Goal: Information Seeking & Learning: Learn about a topic

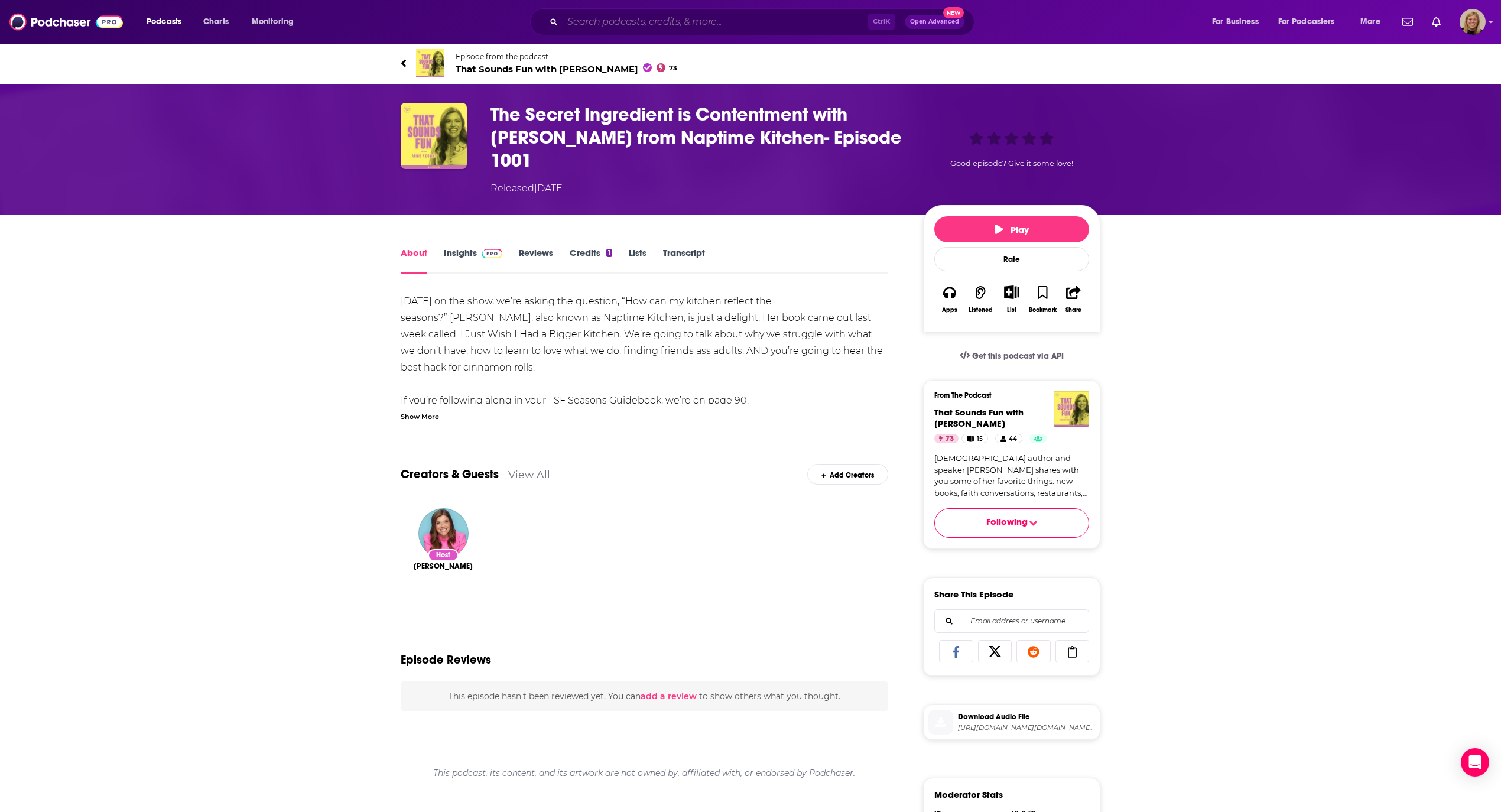
click at [633, 17] on input "Search podcasts, credits, & more..." at bounding box center [714, 21] width 305 height 19
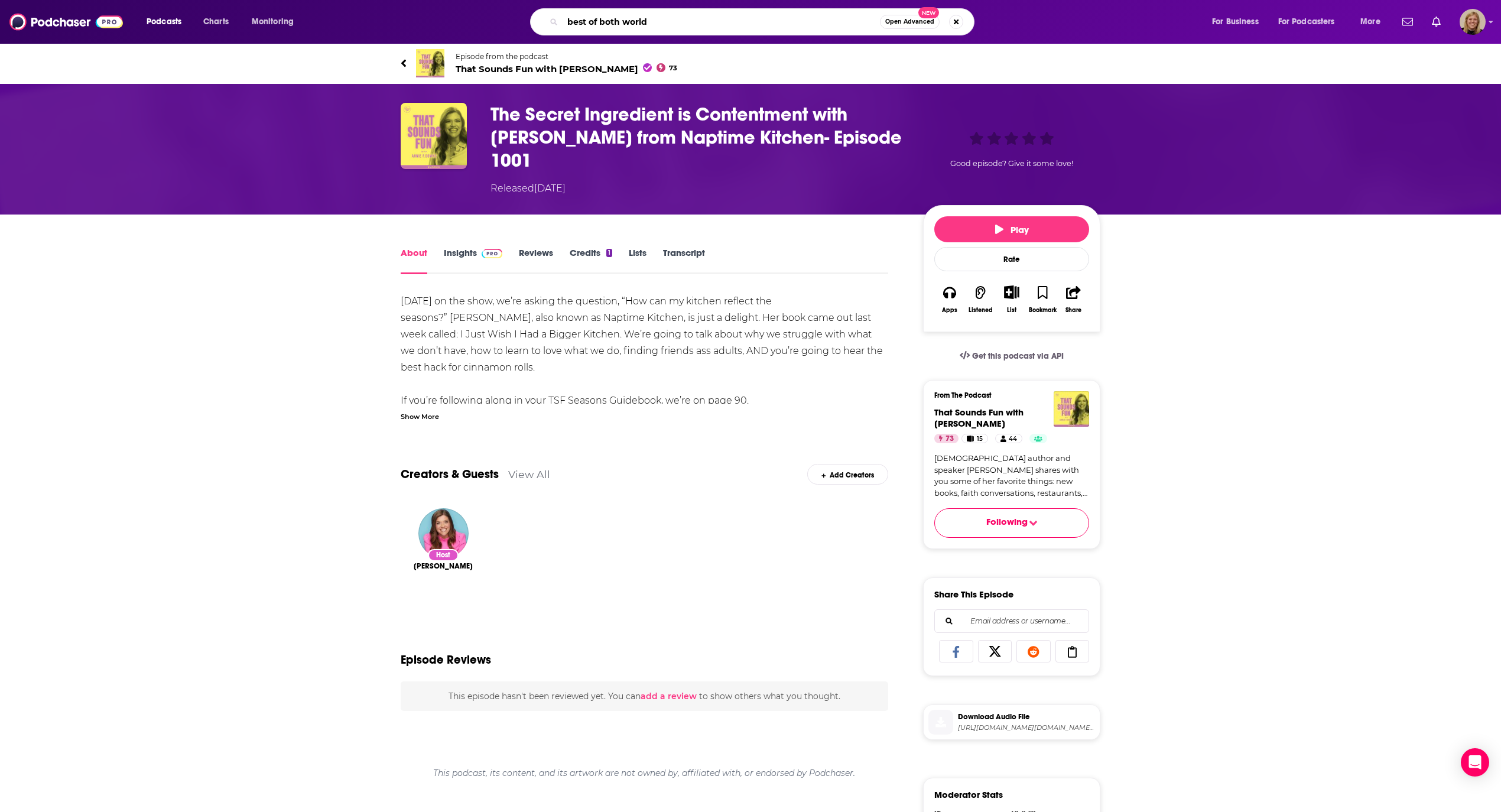
type input "best of both worlds"
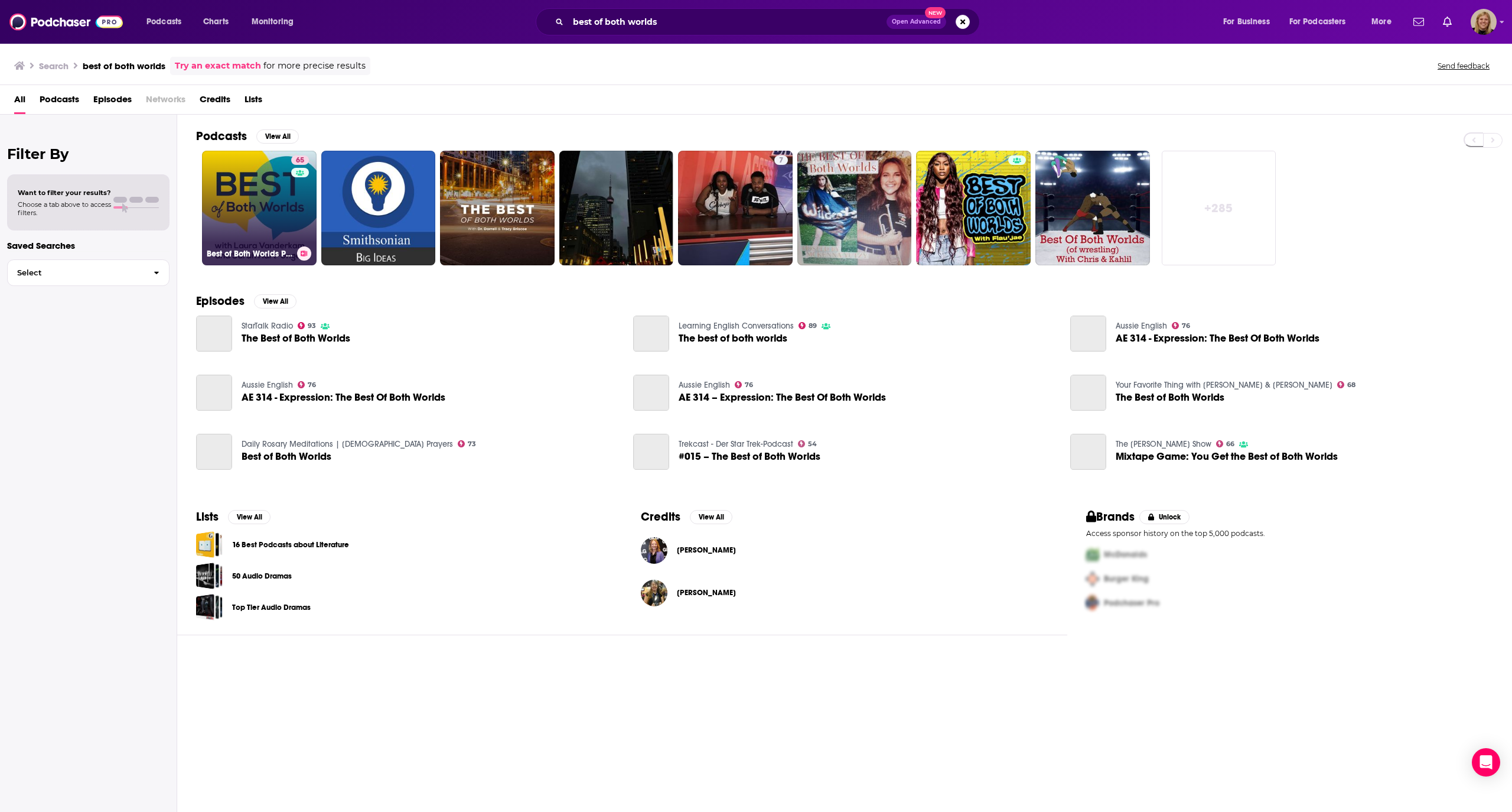
click at [253, 193] on link "65 Best of Both Worlds Podcast" at bounding box center [259, 208] width 114 height 115
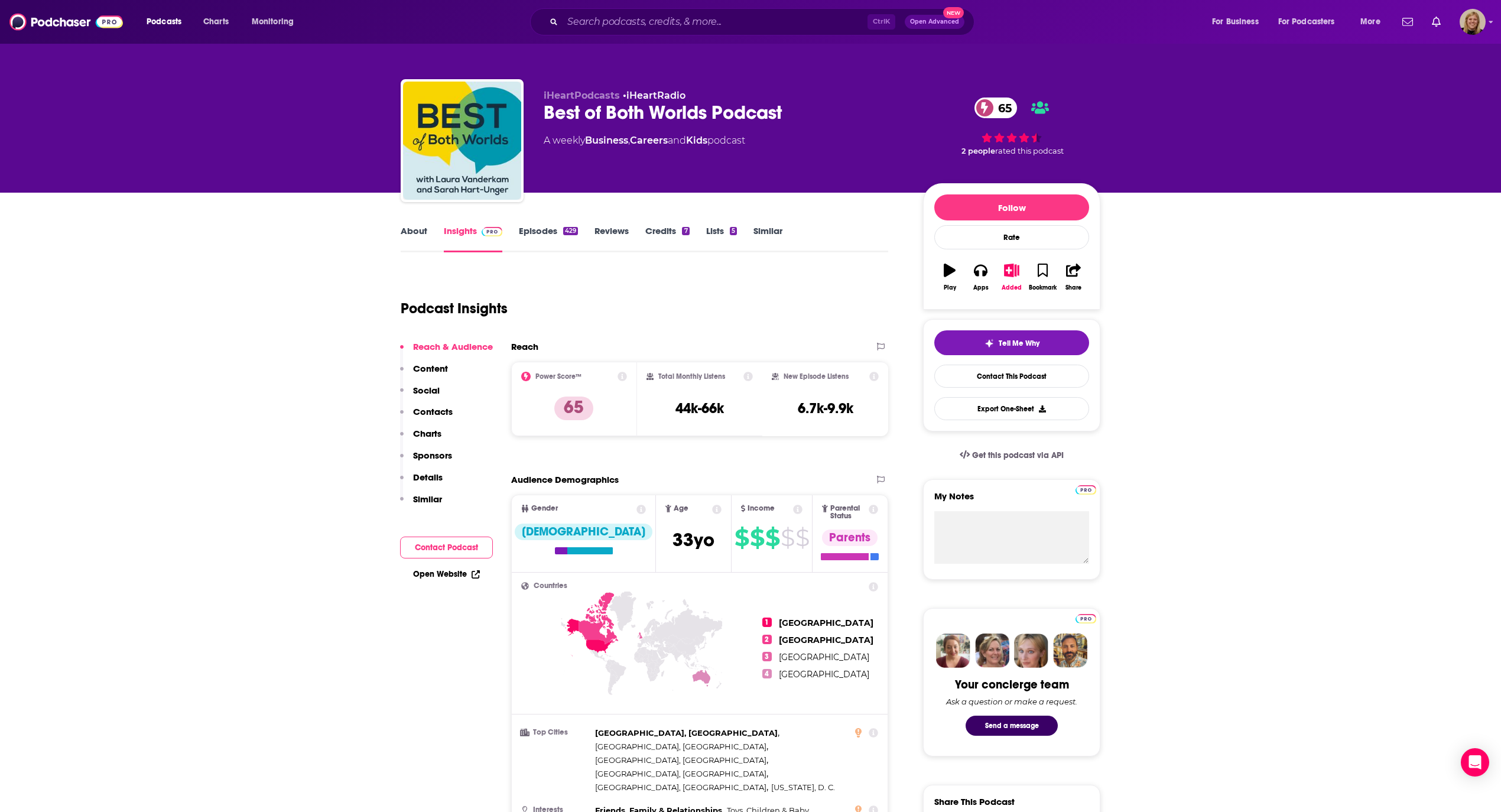
click at [418, 228] on link "About" at bounding box center [414, 238] width 27 height 27
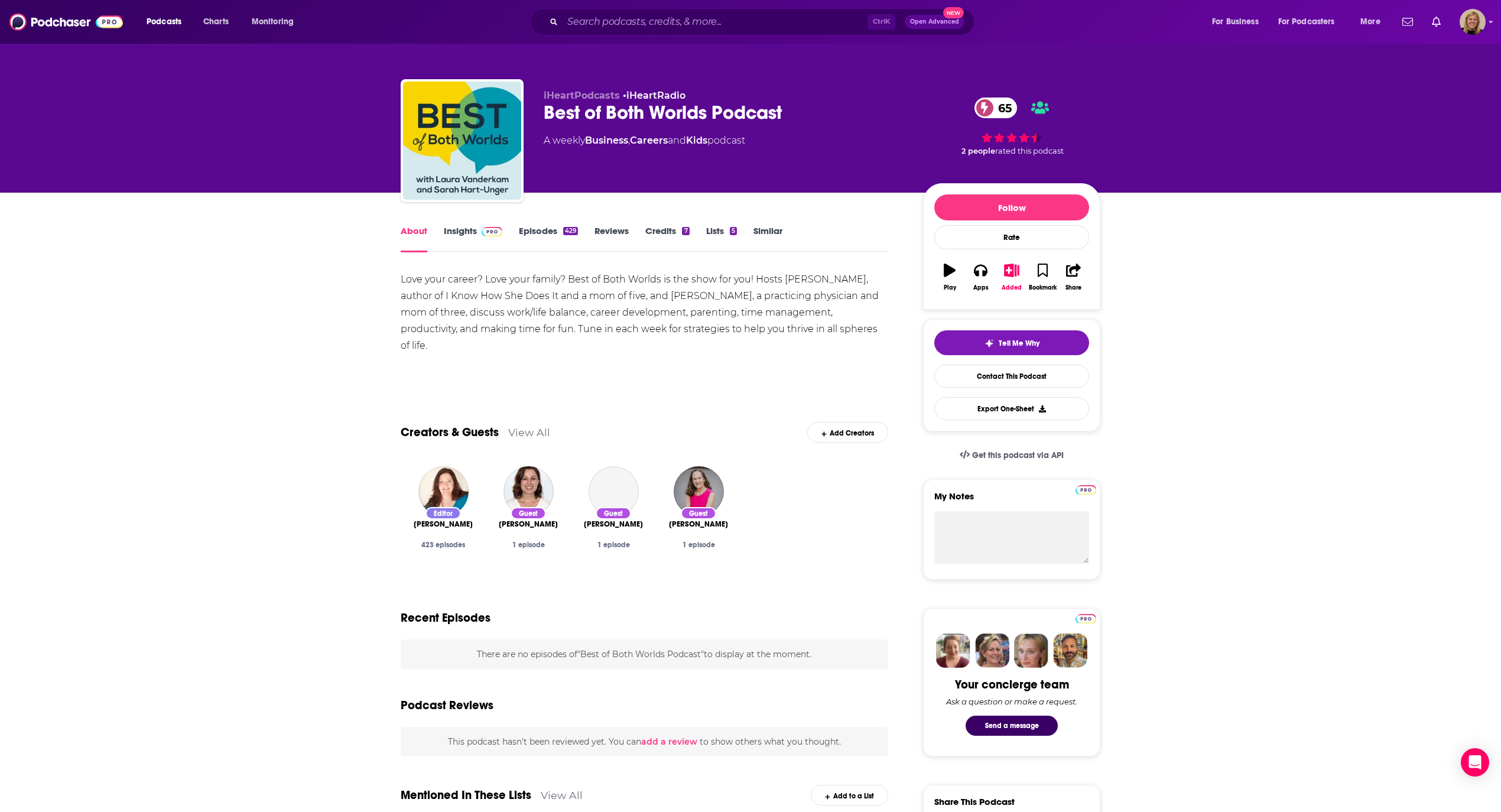
click at [524, 311] on div "Love your career? Love your family? Best of Both Worlds is the show for you! Ho…" at bounding box center [644, 313] width 487 height 83
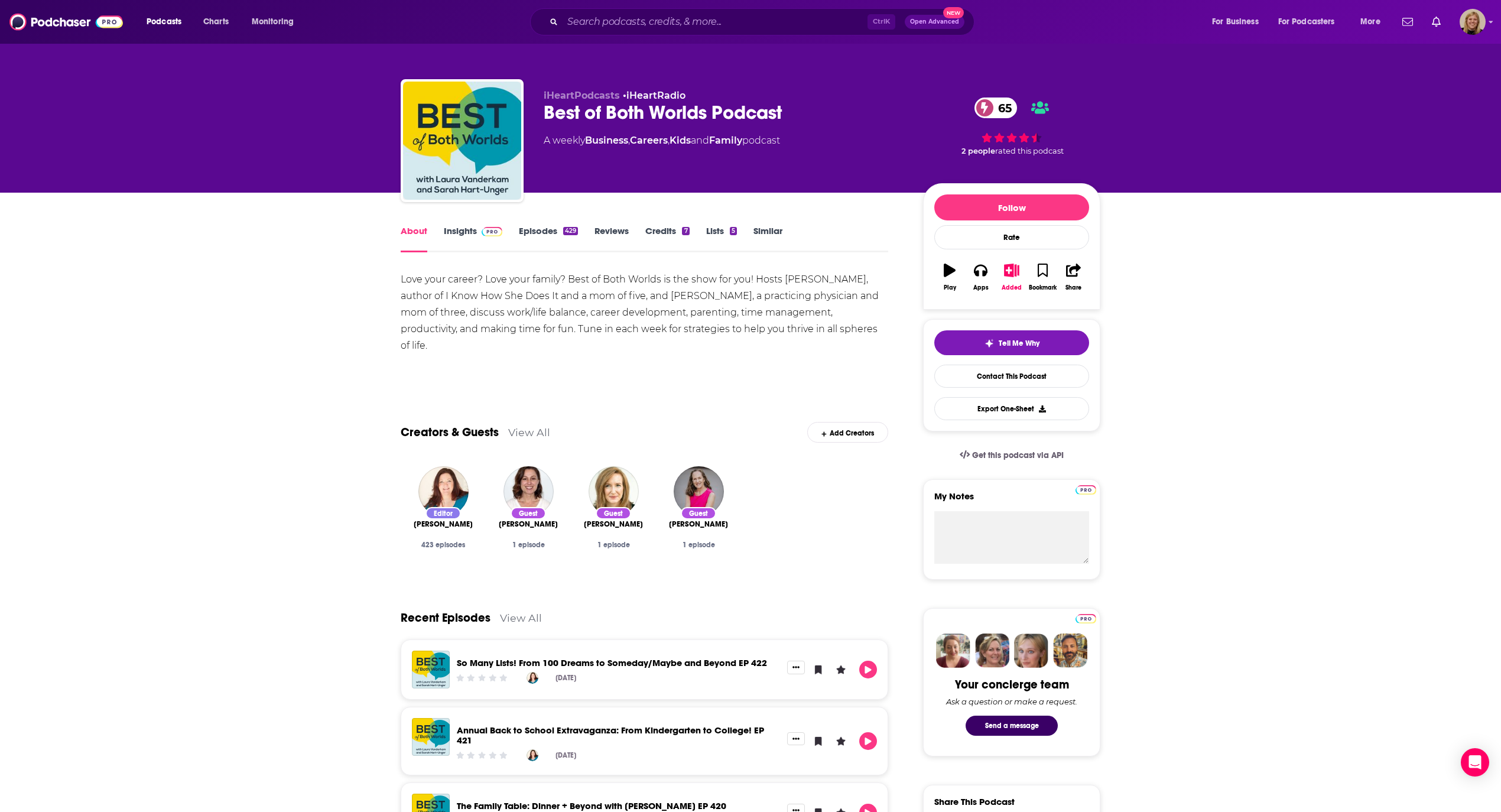
drag, startPoint x: 395, startPoint y: 278, endPoint x: 489, endPoint y: 350, distance: 118.4
copy div "Love your career? Love your family? Best of Both Worlds is the show for you! Ho…"
click at [979, 271] on icon "button" at bounding box center [980, 270] width 13 height 13
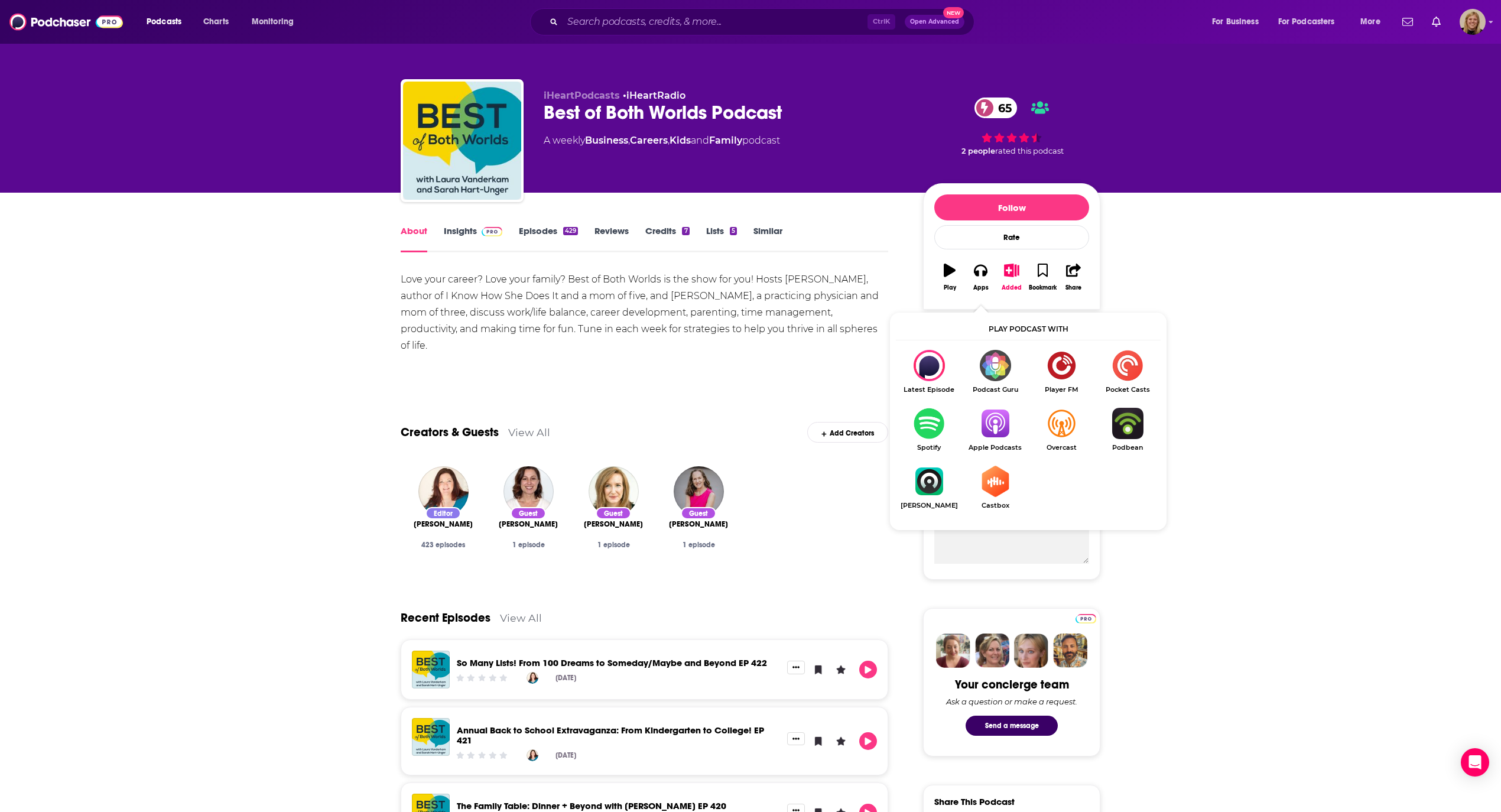
click at [1005, 418] on img "Show Listen On dropdown" at bounding box center [994, 424] width 66 height 32
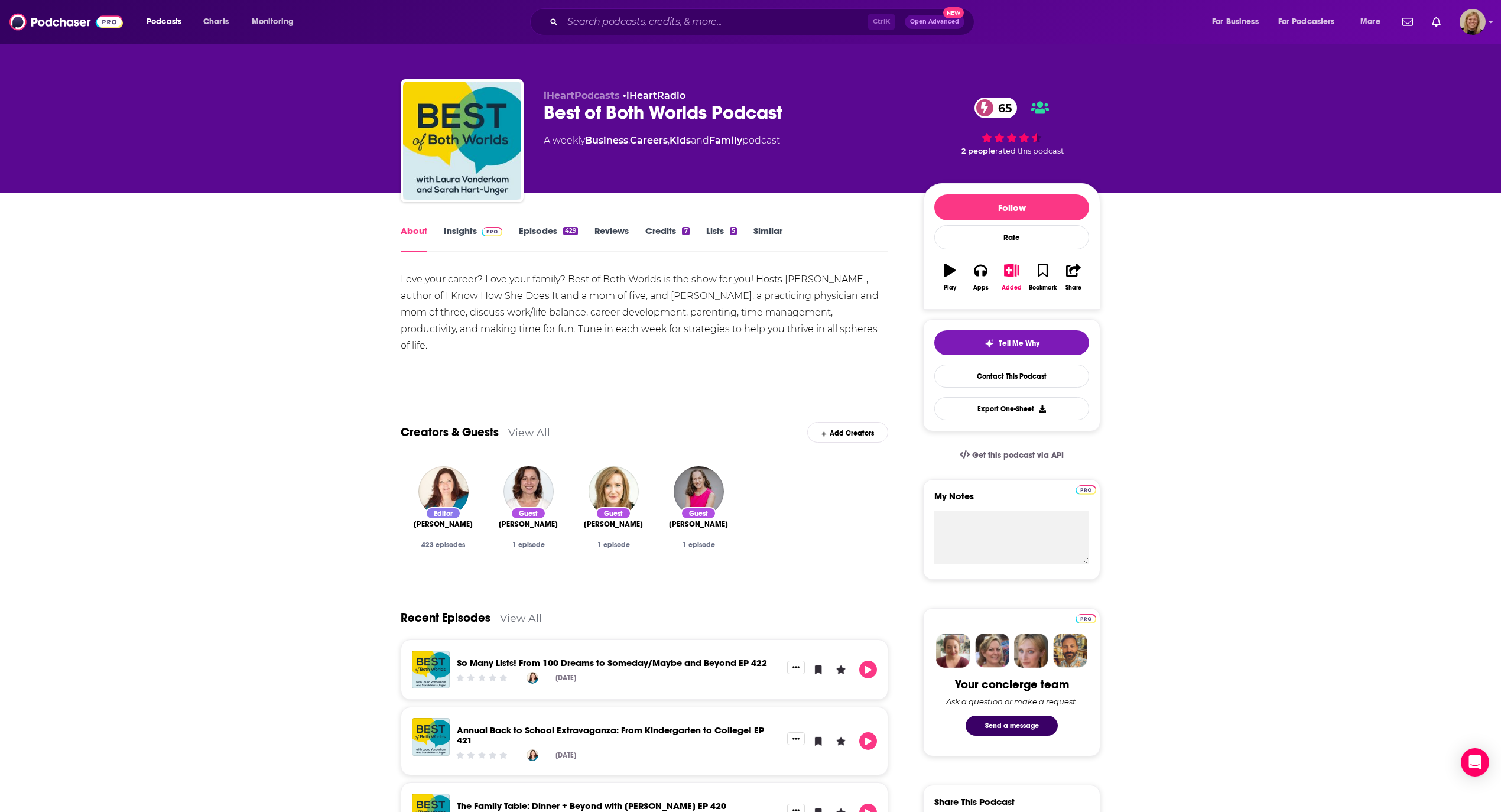
click at [452, 230] on link "Insights" at bounding box center [473, 238] width 59 height 27
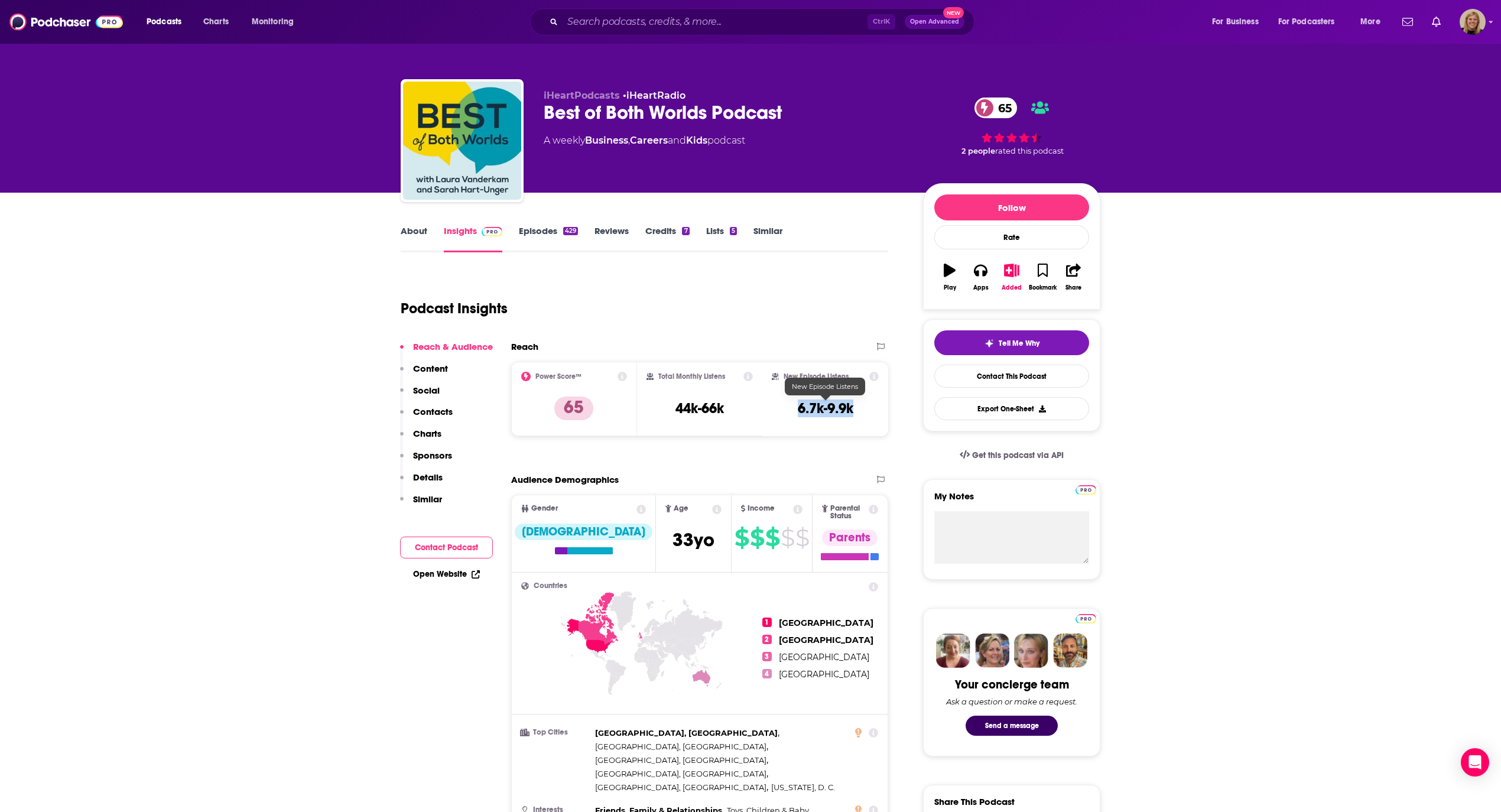
drag, startPoint x: 790, startPoint y: 409, endPoint x: 853, endPoint y: 410, distance: 63.0
click at [853, 410] on div "New Episode Listens 6.7k-9.9k" at bounding box center [825, 399] width 107 height 55
copy h3 "6.7k-9.9k"
click at [413, 235] on link "About" at bounding box center [414, 238] width 27 height 27
